Goal: Obtain resource: Obtain resource

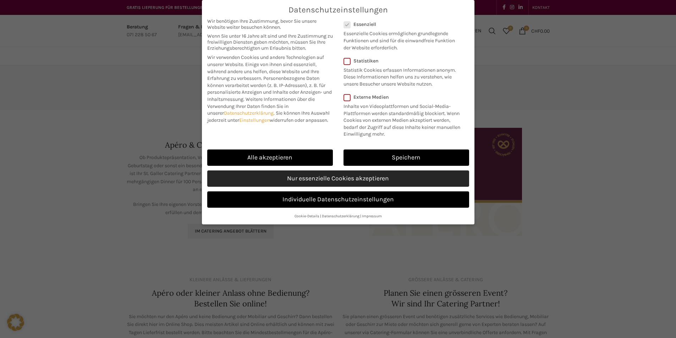
click at [354, 187] on link "Nur essenzielle Cookies akzeptieren" at bounding box center [338, 178] width 262 height 16
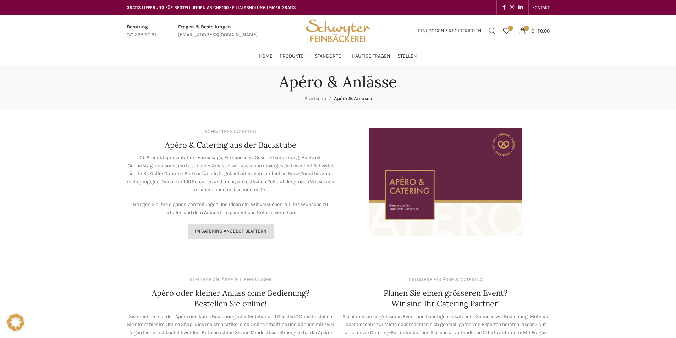
click at [250, 235] on link "Im Catering Angebot blättern" at bounding box center [231, 231] width 86 height 15
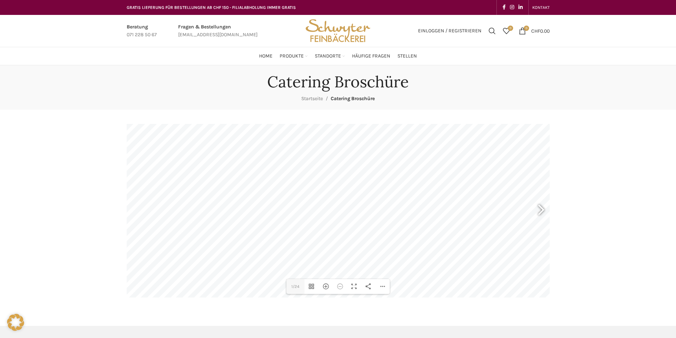
click at [550, 214] on main "DearFlip: lädt PDF 42% ... Close Teilen 1 1/24 Vorschaubilder umschalten Herein…" at bounding box center [338, 211] width 434 height 202
click at [544, 211] on div at bounding box center [538, 211] width 16 height 26
click at [324, 285] on div "Hereinzoomen" at bounding box center [326, 286] width 14 height 15
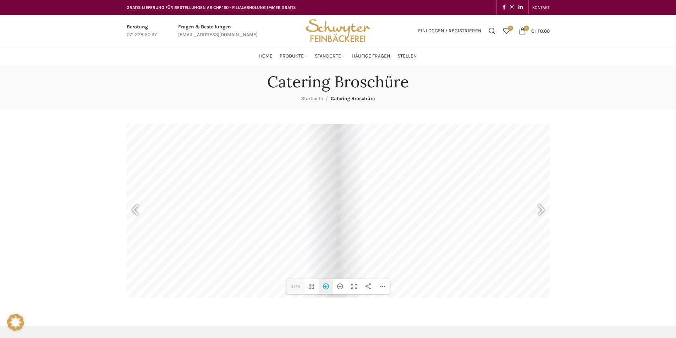
click at [324, 285] on div "Hereinzoomen" at bounding box center [326, 286] width 14 height 15
click at [540, 214] on div at bounding box center [538, 211] width 16 height 26
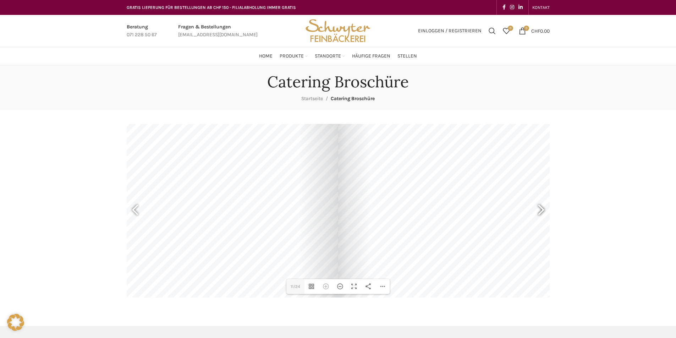
click at [540, 214] on div at bounding box center [538, 211] width 16 height 26
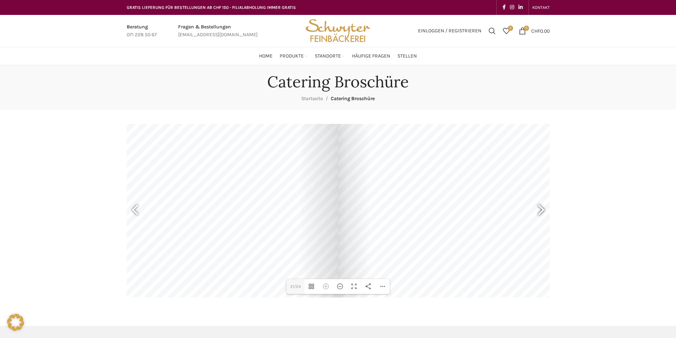
click at [540, 214] on div at bounding box center [538, 211] width 16 height 26
type input "24"
click at [338, 214] on div at bounding box center [55, 203] width 568 height 402
